Goal: Communication & Community: Answer question/provide support

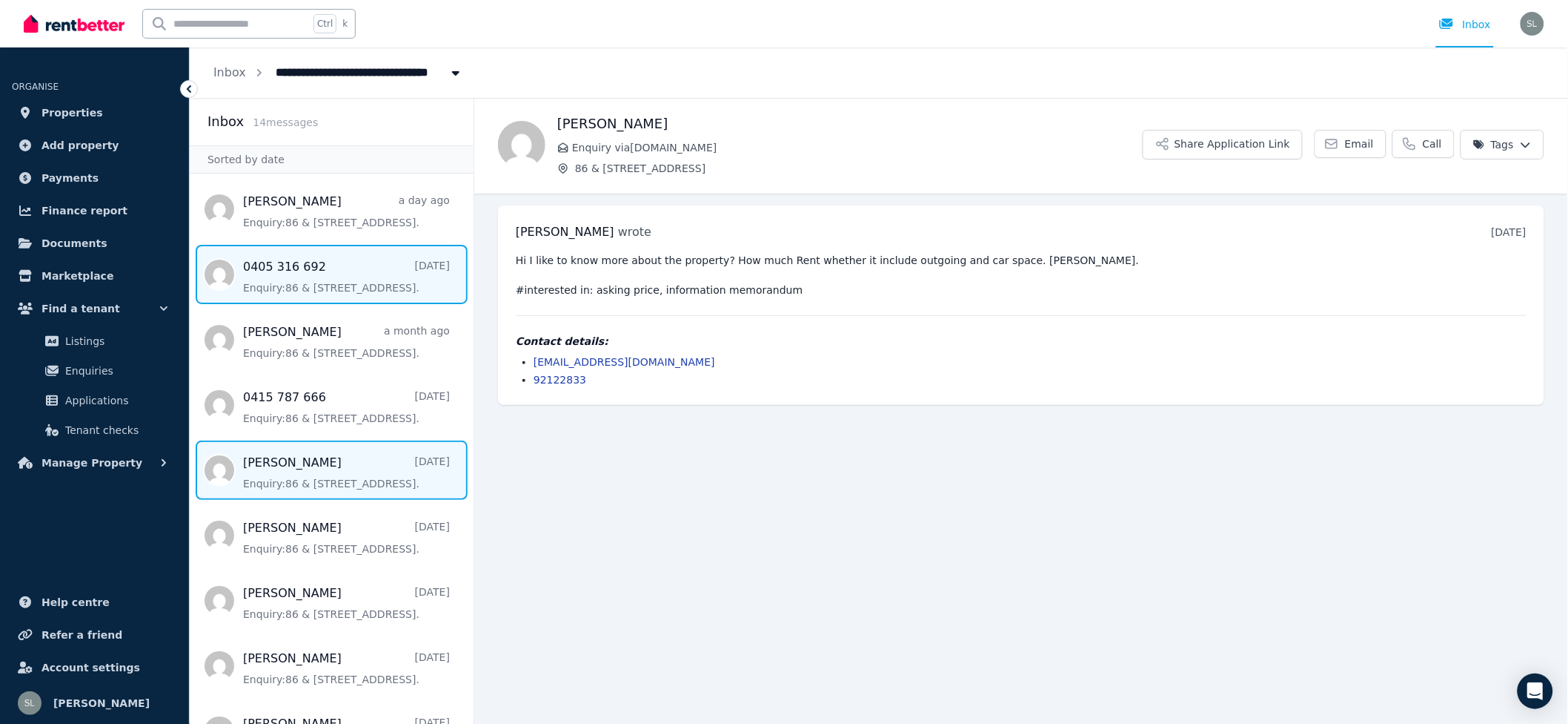
click at [290, 264] on span "Message list" at bounding box center [332, 274] width 284 height 60
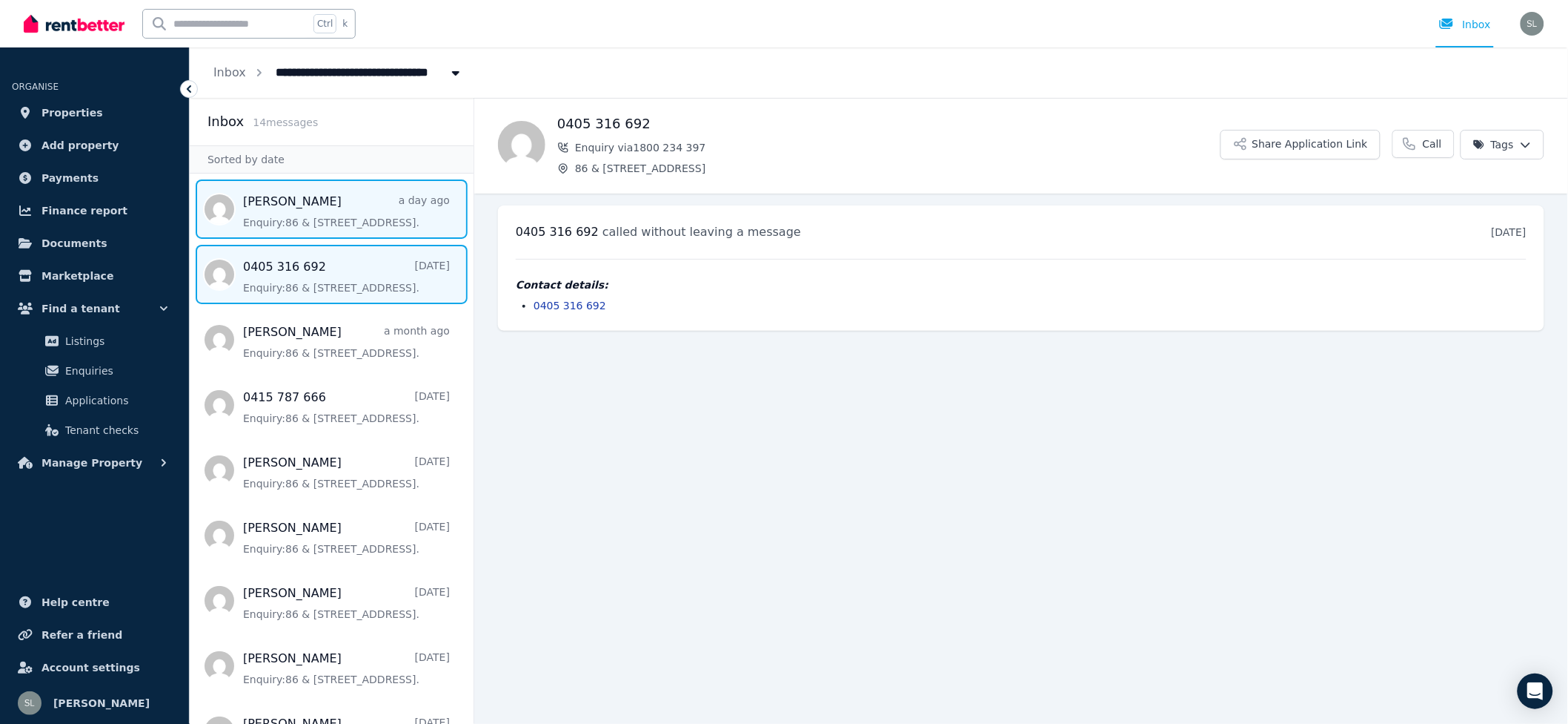
click at [325, 217] on span "Message list" at bounding box center [332, 209] width 284 height 60
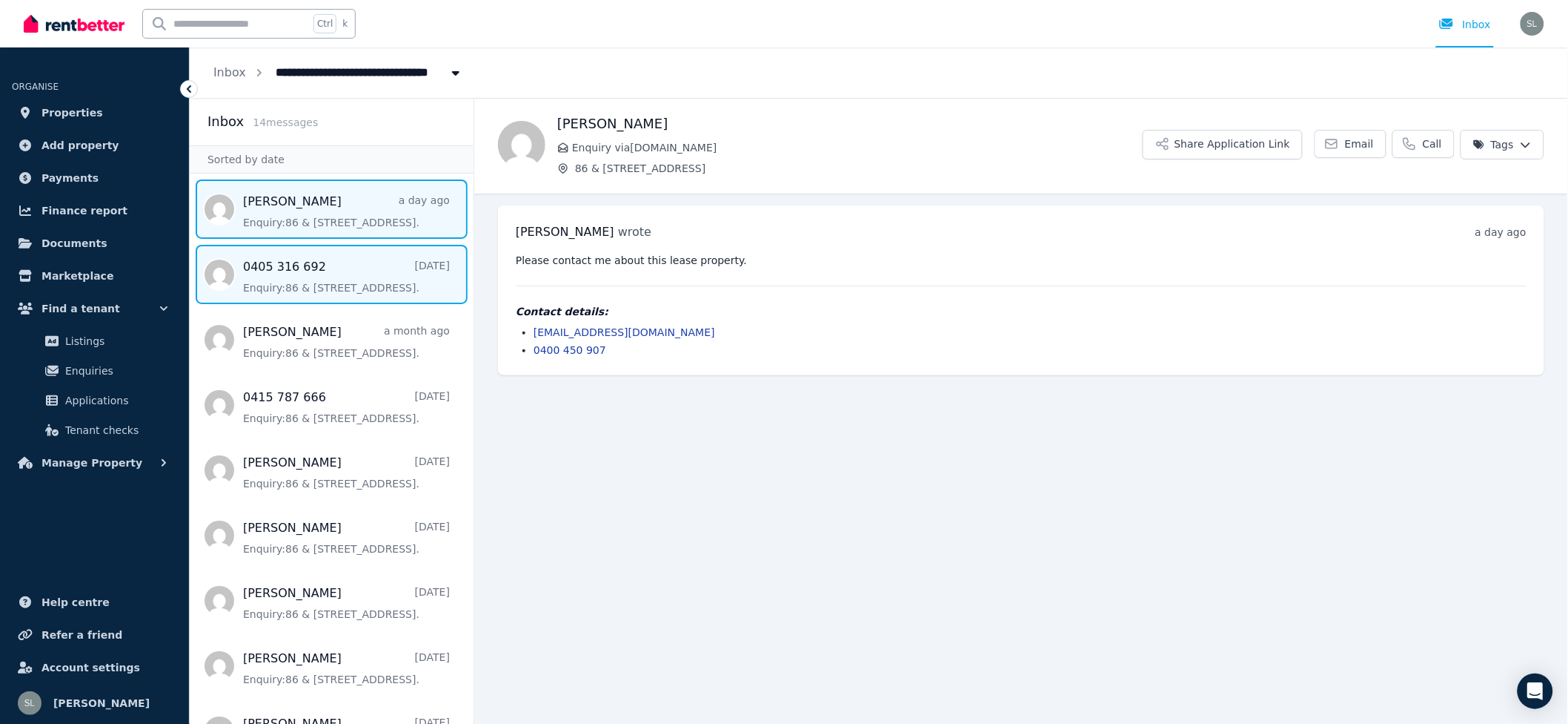
click at [309, 279] on span "Message list" at bounding box center [332, 274] width 284 height 60
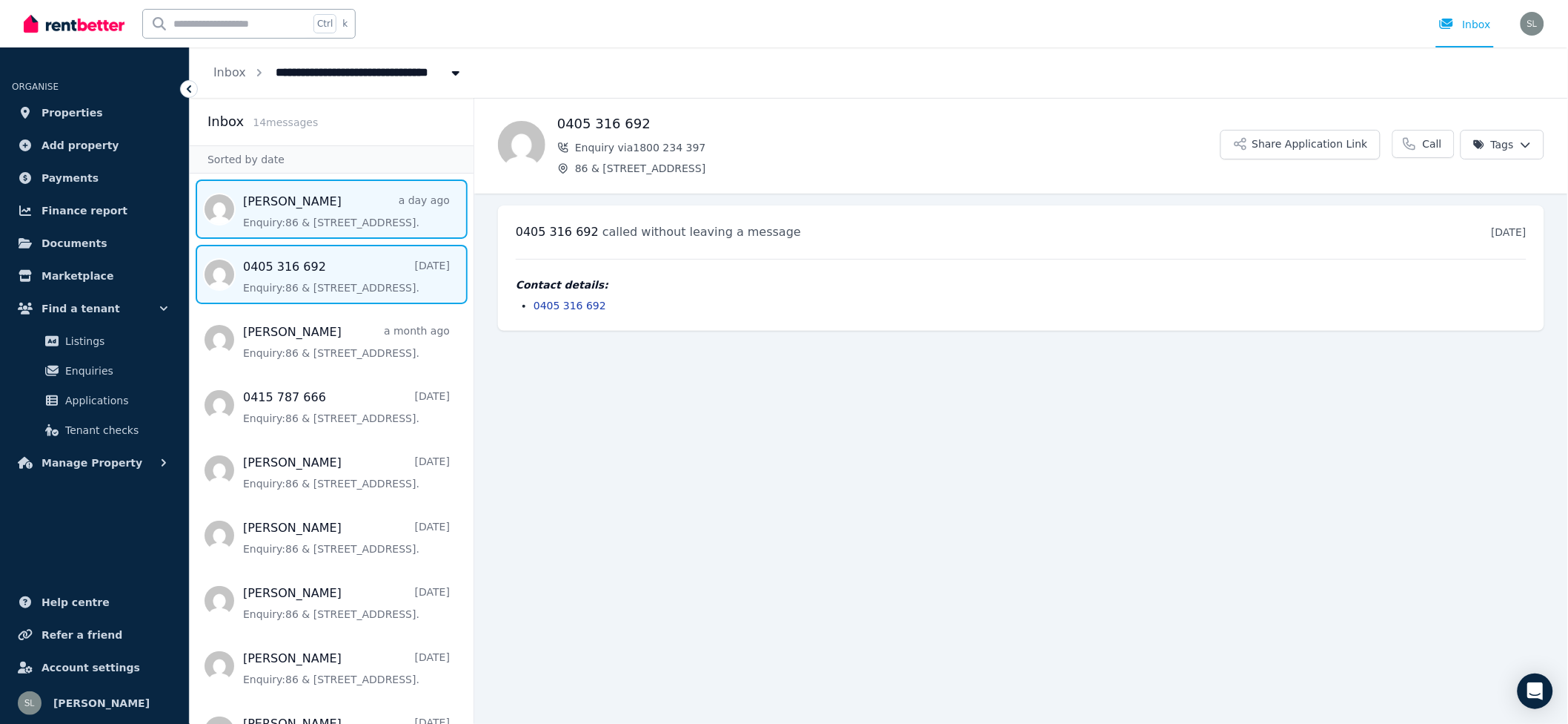
click at [219, 213] on span "Message list" at bounding box center [332, 209] width 284 height 60
